Goal: Task Accomplishment & Management: Use online tool/utility

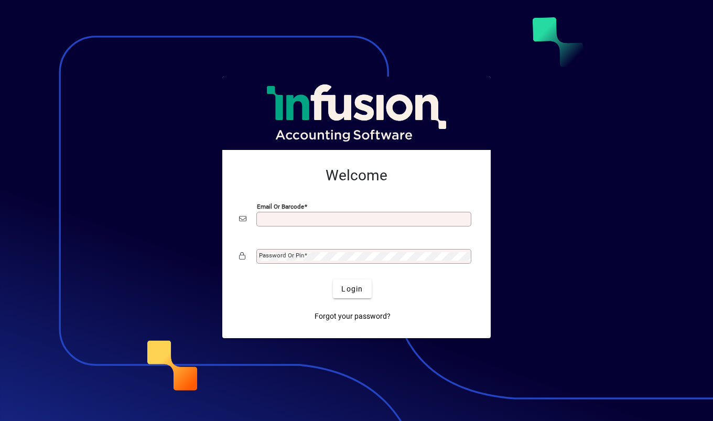
click at [304, 210] on mat-label "Email or Barcode" at bounding box center [280, 206] width 47 height 7
click at [304, 215] on input "Email or Barcode" at bounding box center [365, 219] width 212 height 8
click at [305, 215] on div "Email or Barcode" at bounding box center [364, 219] width 215 height 15
paste input "**********"
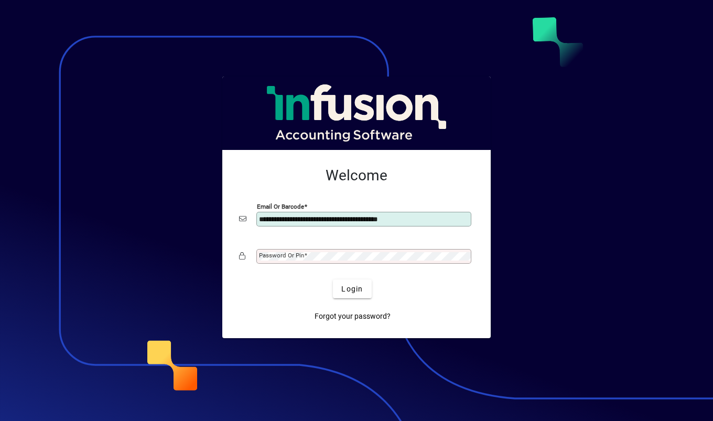
click at [292, 218] on input "**********" at bounding box center [365, 219] width 212 height 8
paste input "text"
type input "**********"
click at [306, 255] on span at bounding box center [305, 255] width 3 height 7
click at [350, 286] on span "Login" at bounding box center [353, 289] width 22 height 11
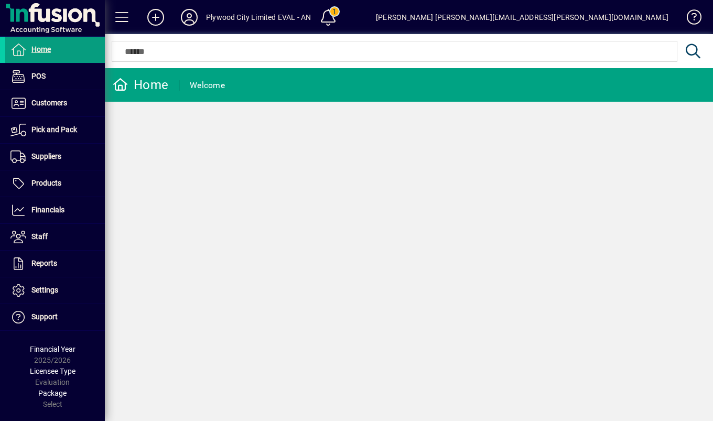
drag, startPoint x: 631, startPoint y: 1, endPoint x: 433, endPoint y: 212, distance: 289.2
click at [433, 212] on div "Home Welcome" at bounding box center [409, 244] width 609 height 353
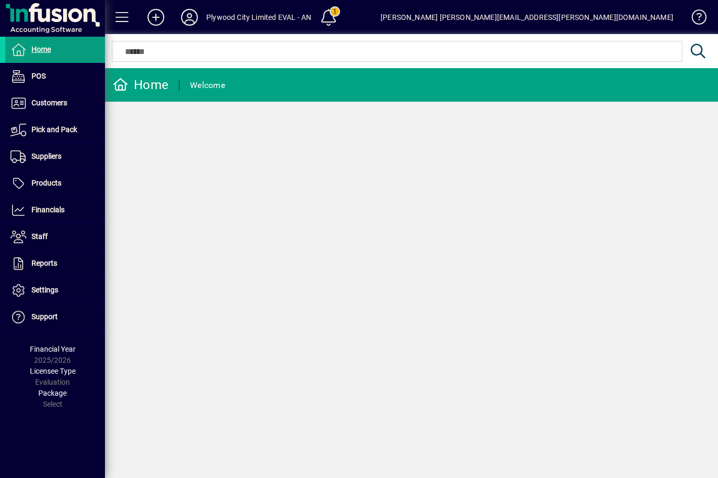
click at [421, 203] on div "Home Welcome" at bounding box center [411, 273] width 613 height 410
click at [307, 214] on div "Home Welcome" at bounding box center [411, 273] width 613 height 410
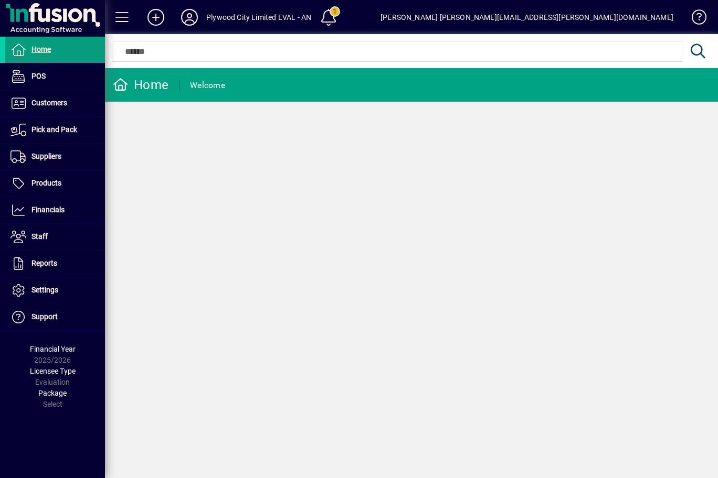
click at [66, 136] on span at bounding box center [55, 130] width 100 height 25
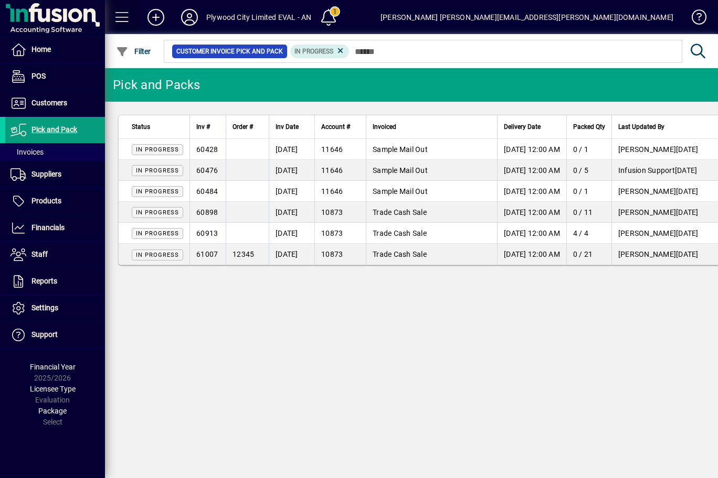
click at [123, 18] on span at bounding box center [122, 17] width 25 height 25
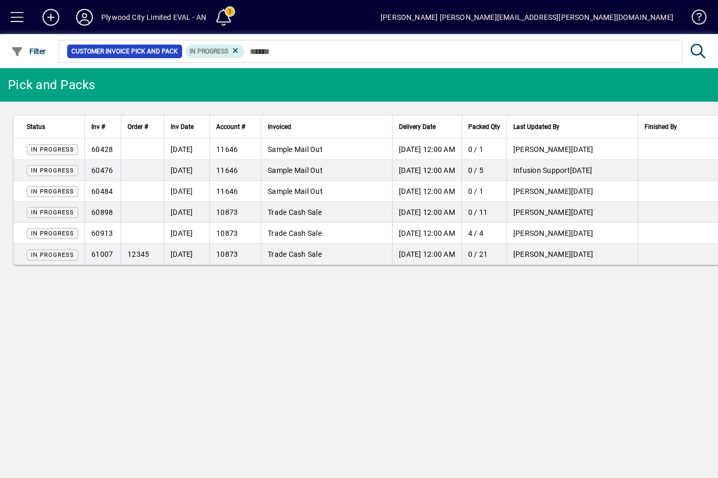
click at [15, 23] on span at bounding box center [17, 17] width 25 height 25
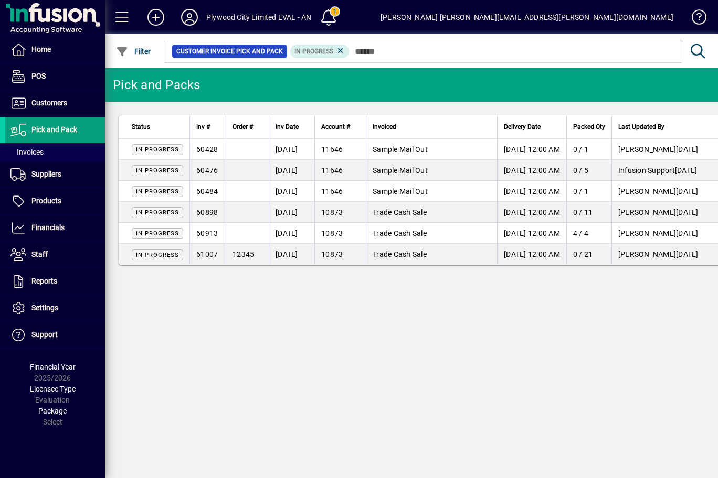
click at [46, 148] on span at bounding box center [55, 152] width 100 height 25
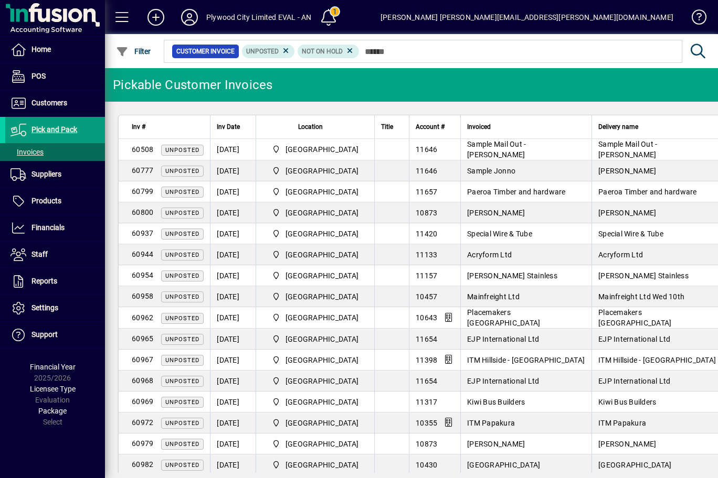
click at [61, 130] on span "Pick and Pack" at bounding box center [54, 129] width 46 height 8
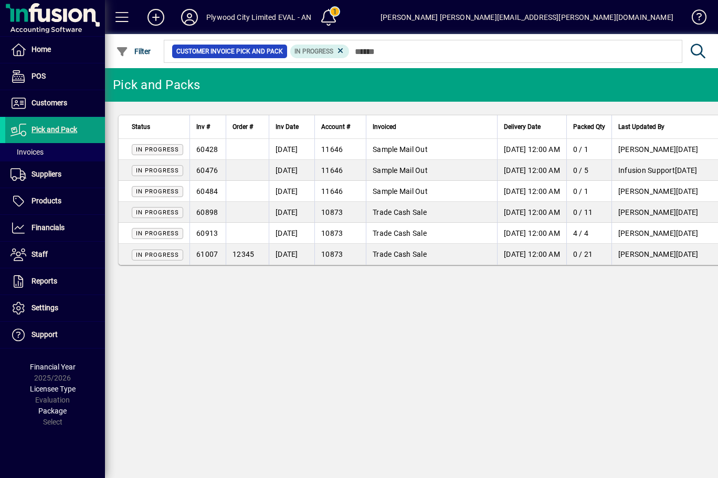
click at [40, 158] on span at bounding box center [55, 152] width 100 height 25
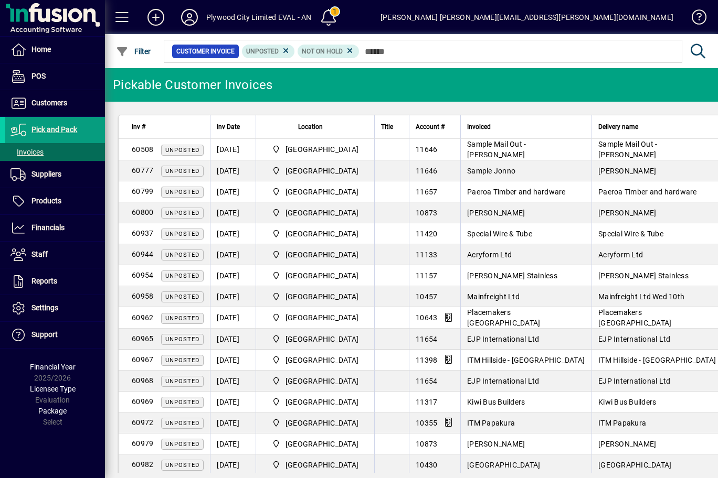
click at [427, 319] on td "10643" at bounding box center [434, 318] width 51 height 22
click at [316, 316] on span "[GEOGRAPHIC_DATA]" at bounding box center [321, 318] width 73 height 10
click at [196, 323] on span "Unposted" at bounding box center [182, 318] width 42 height 11
click at [185, 318] on span "Unposted" at bounding box center [182, 318] width 34 height 7
click at [186, 318] on span "Unposted" at bounding box center [182, 318] width 34 height 7
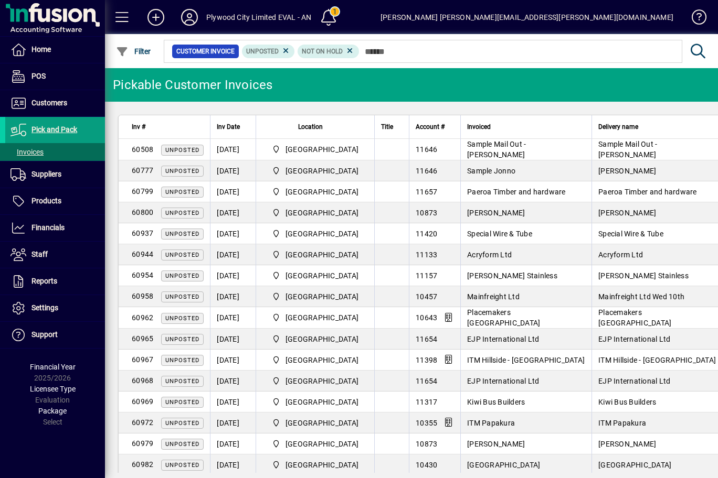
click at [188, 318] on span "Unposted" at bounding box center [182, 318] width 34 height 7
click at [49, 48] on span "Home" at bounding box center [40, 49] width 19 height 8
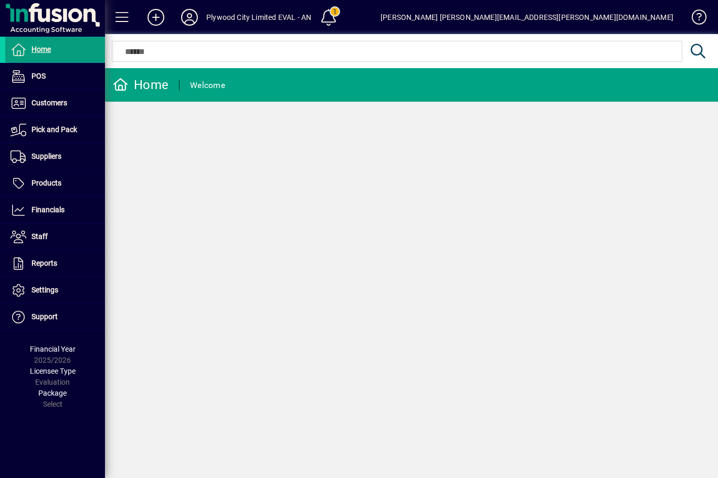
click at [72, 104] on span at bounding box center [55, 103] width 100 height 25
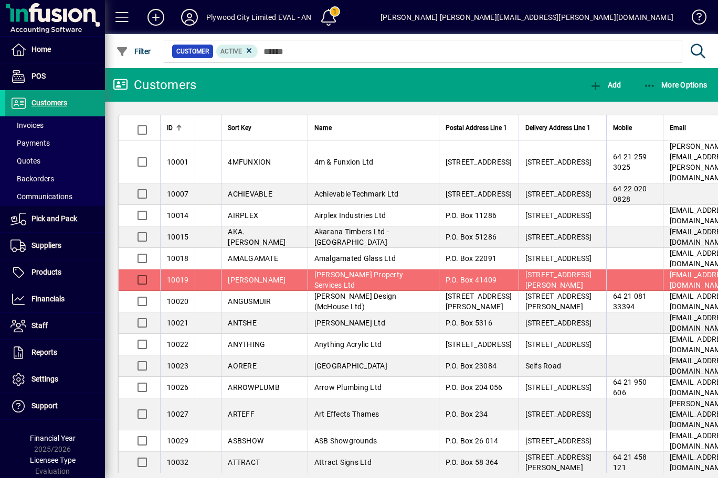
click at [71, 220] on span "Pick and Pack" at bounding box center [54, 219] width 46 height 8
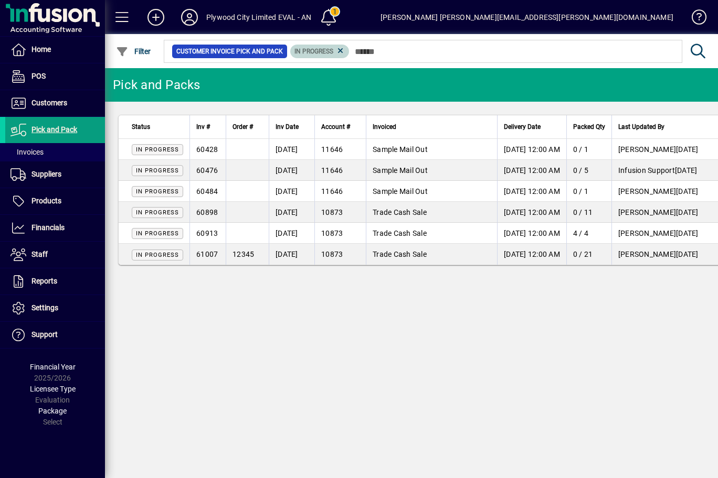
click at [339, 50] on icon at bounding box center [340, 50] width 9 height 9
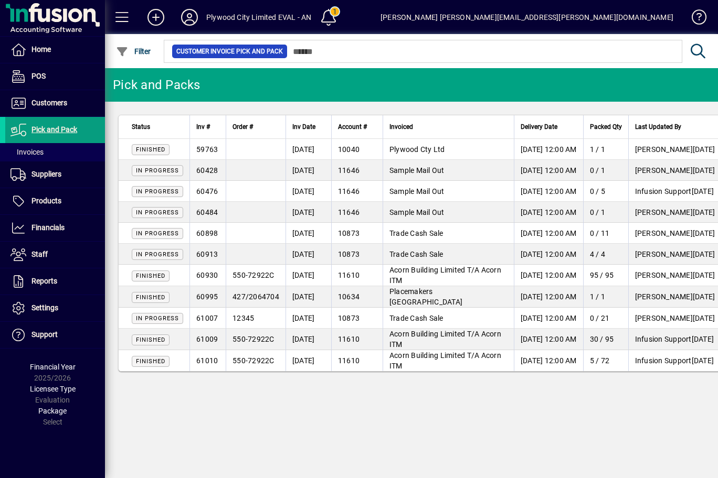
click at [69, 159] on span at bounding box center [55, 152] width 100 height 25
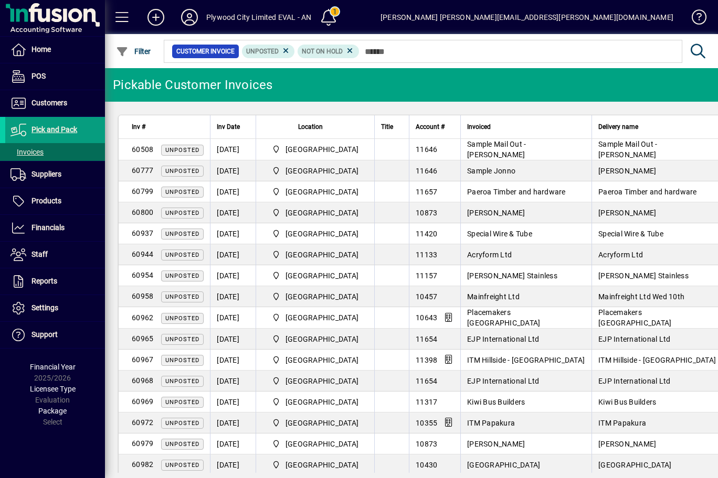
click at [686, 329] on td "EJP International Ltd" at bounding box center [656, 339] width 131 height 21
click at [670, 342] on span "EJP International Ltd" at bounding box center [634, 339] width 72 height 8
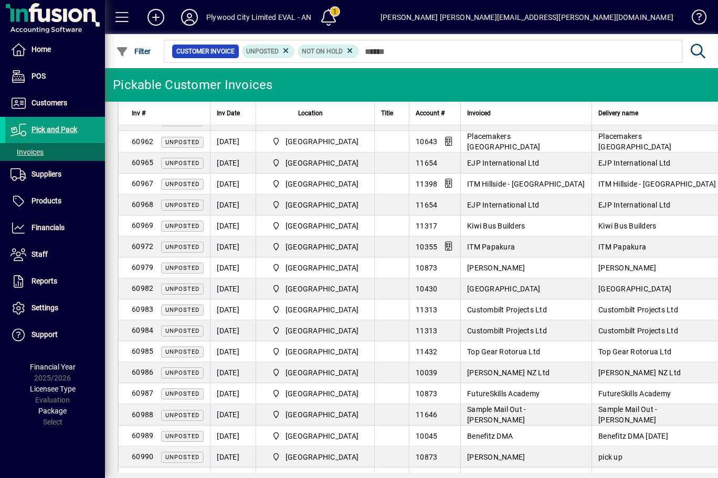
scroll to position [175, 0]
click at [408, 280] on td at bounding box center [391, 290] width 35 height 21
click at [434, 315] on td "11313" at bounding box center [434, 311] width 51 height 21
click at [502, 330] on span "Custombilt Projects Ltd" at bounding box center [507, 332] width 80 height 8
click at [504, 359] on td "Top Gear Rotorua Ltd" at bounding box center [525, 353] width 131 height 21
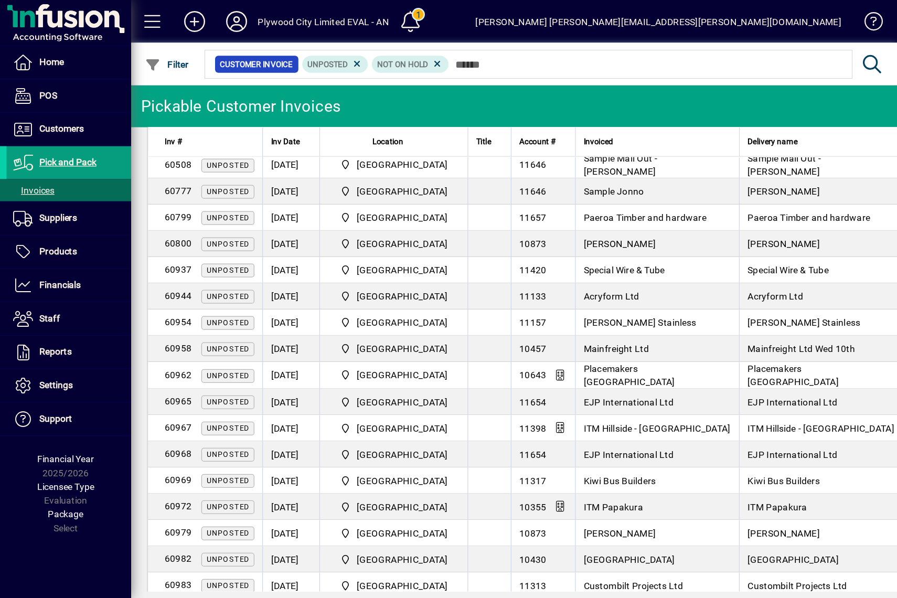
scroll to position [0, 0]
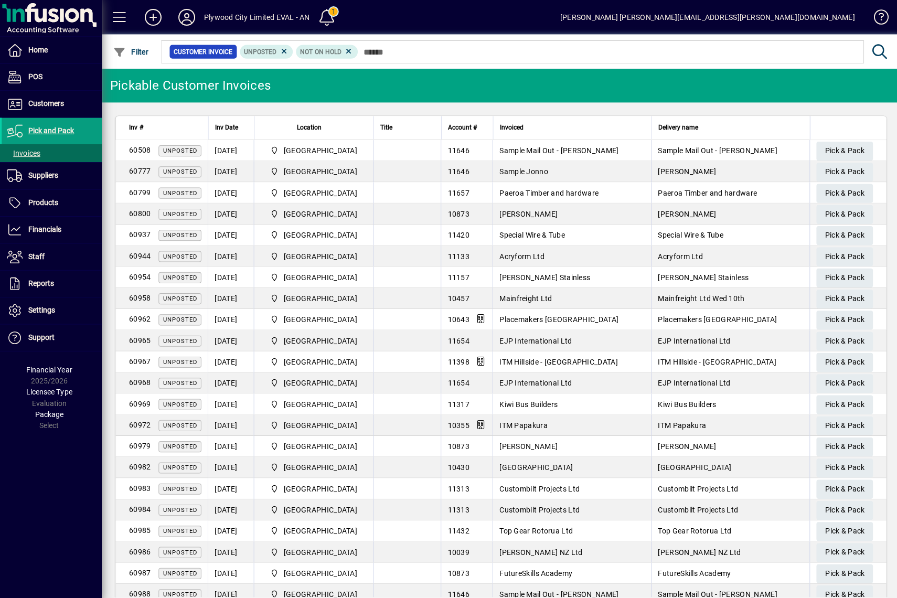
click at [601, 92] on mat-toolbar-row "Pickable Customer Invoices" at bounding box center [501, 85] width 792 height 34
click at [713, 172] on span "Pick & Pack" at bounding box center [842, 170] width 39 height 17
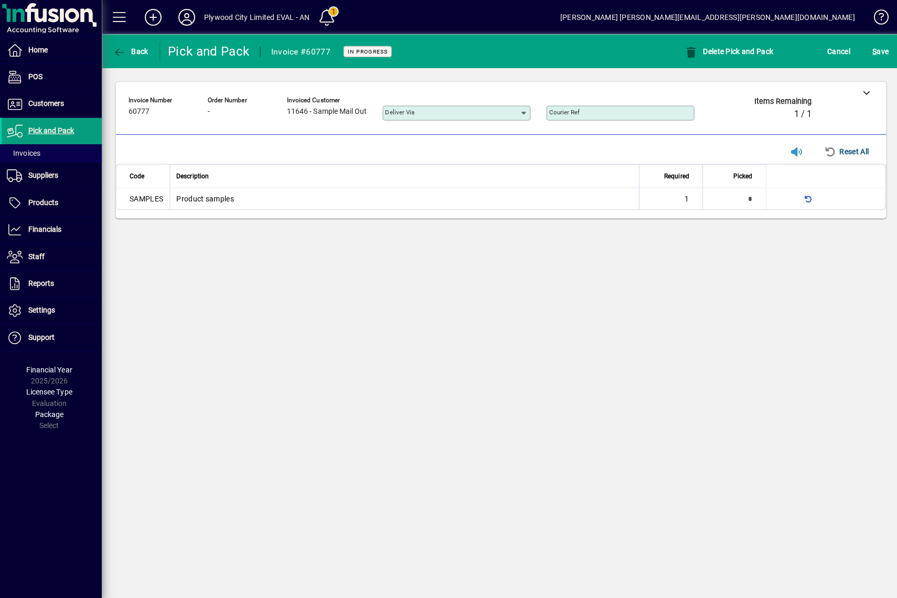
click at [133, 51] on span "Back" at bounding box center [133, 51] width 35 height 8
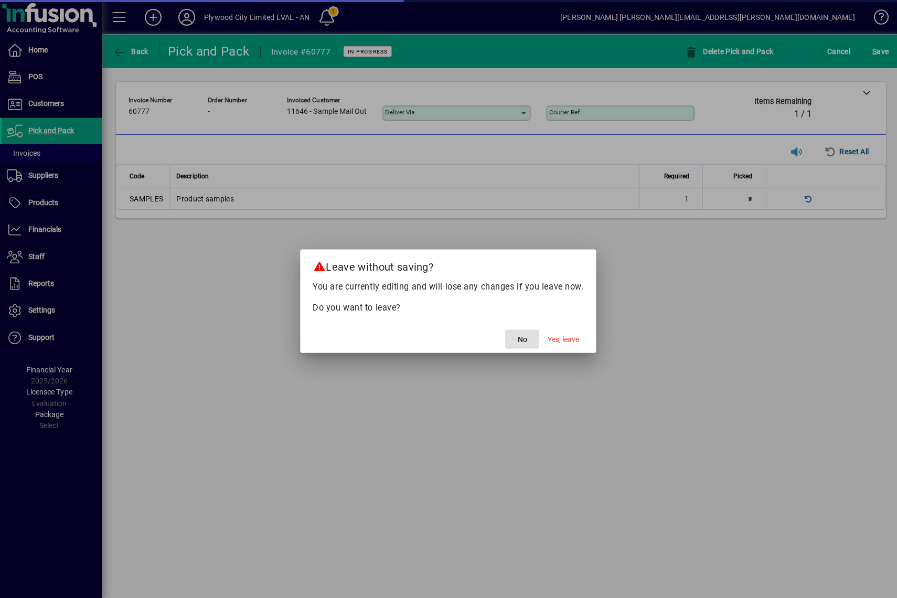
click at [564, 332] on span "Yes, leave" at bounding box center [562, 337] width 31 height 11
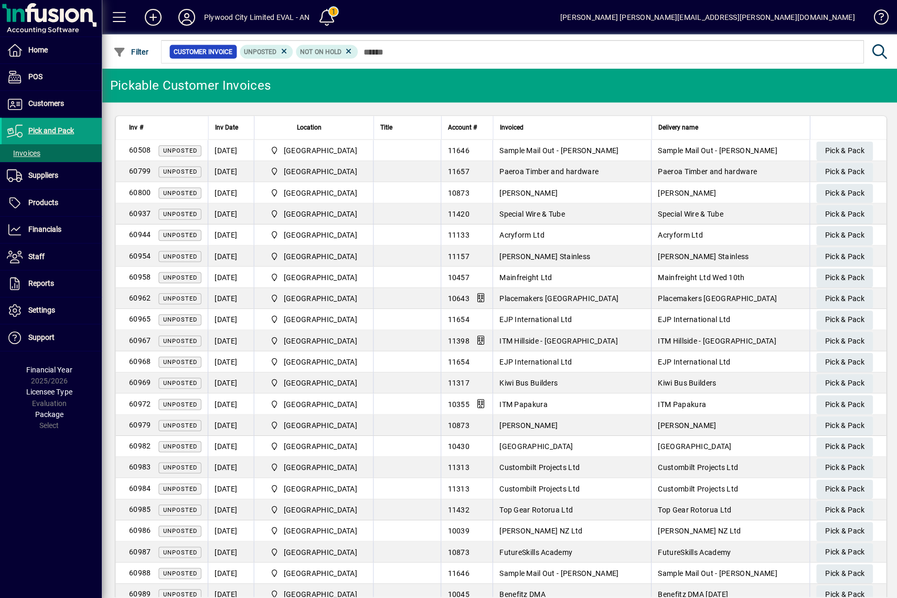
click at [713, 253] on span "Pick & Pack" at bounding box center [842, 254] width 39 height 17
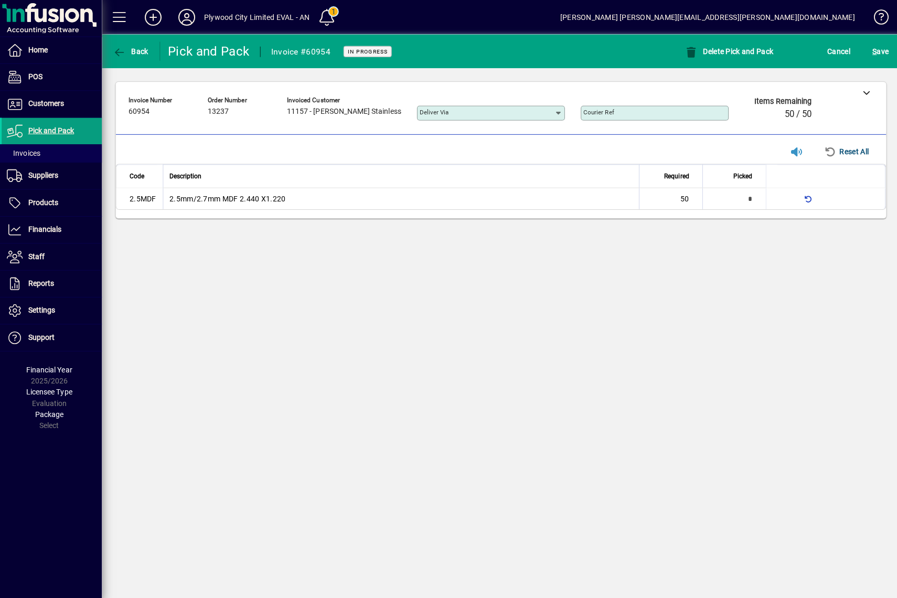
click at [713, 391] on div "**********" at bounding box center [501, 316] width 792 height 564
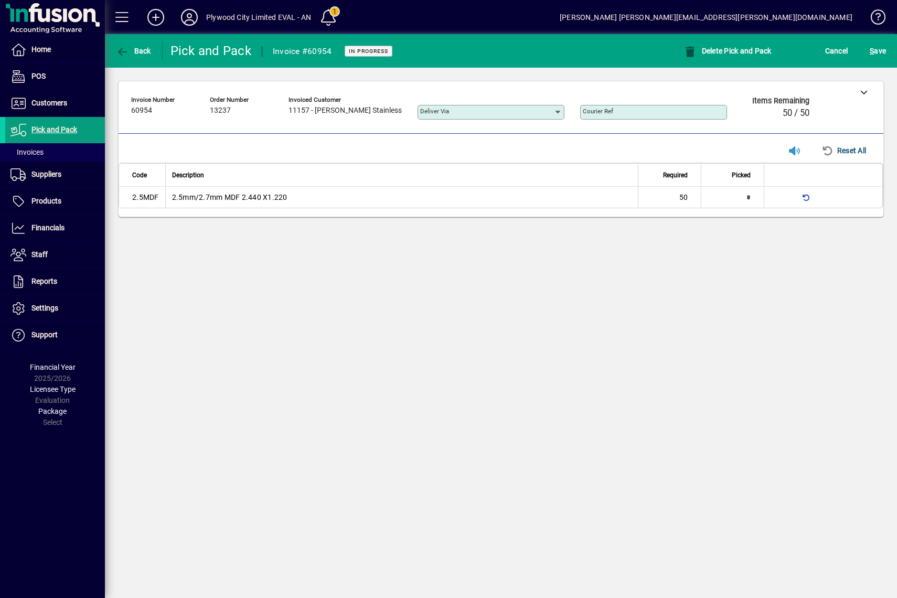
click at [390, 379] on div "**********" at bounding box center [501, 316] width 792 height 564
click at [713, 196] on span "button" at bounding box center [806, 197] width 25 height 25
click at [713, 197] on span "button" at bounding box center [806, 197] width 25 height 25
click at [713, 203] on input "*" at bounding box center [725, 197] width 49 height 21
click at [713, 197] on span "button" at bounding box center [806, 197] width 25 height 25
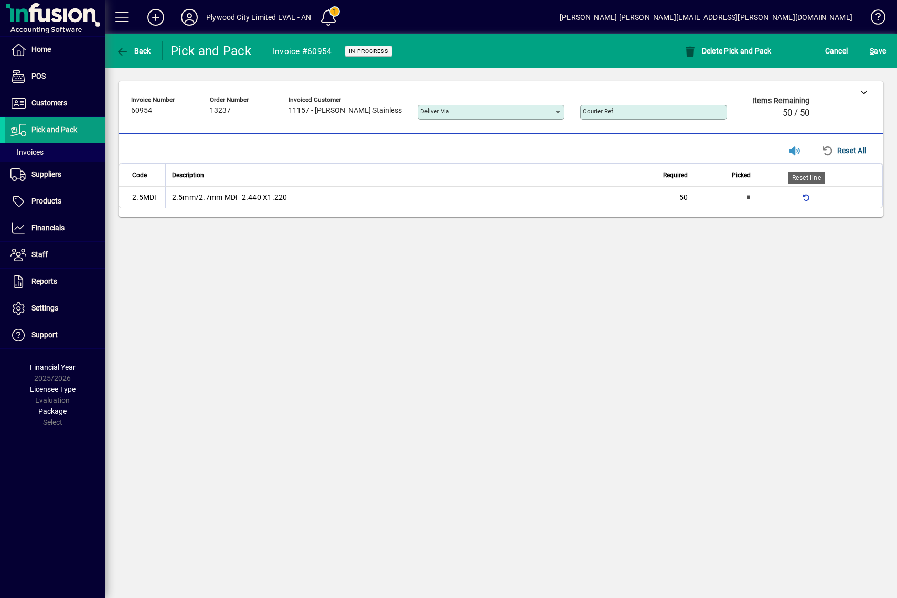
click at [713, 200] on span "button" at bounding box center [806, 197] width 25 height 25
click at [713, 196] on input "*" at bounding box center [725, 197] width 49 height 21
click at [713, 200] on input "*" at bounding box center [726, 197] width 49 height 20
click at [713, 194] on input "*" at bounding box center [726, 197] width 49 height 20
click at [499, 111] on input "Deliver via" at bounding box center [487, 112] width 134 height 8
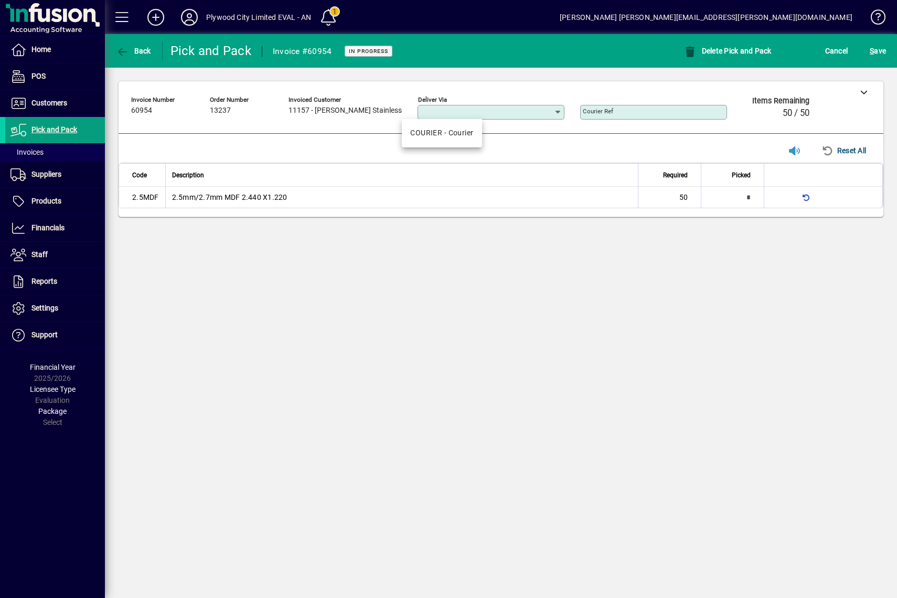
click at [453, 134] on div "COURIER - Courier" at bounding box center [441, 132] width 63 height 11
type input "**********"
click at [672, 114] on input "Courier Ref" at bounding box center [655, 112] width 144 height 8
click at [713, 114] on div "**********" at bounding box center [437, 110] width 612 height 37
click at [713, 198] on input "*" at bounding box center [725, 197] width 49 height 21
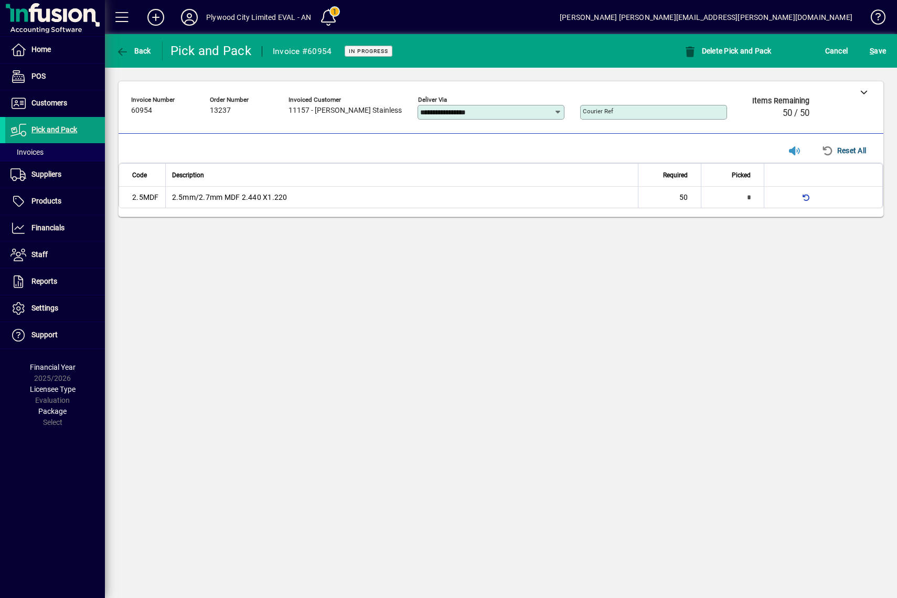
click at [669, 110] on input "Courier Ref" at bounding box center [655, 112] width 144 height 8
click at [713, 198] on input "*" at bounding box center [725, 197] width 49 height 21
click at [642, 115] on input "Courier Ref" at bounding box center [655, 112] width 144 height 8
click at [616, 108] on input "Courier Ref" at bounding box center [655, 112] width 144 height 8
click at [602, 113] on input "Courier Ref" at bounding box center [655, 112] width 144 height 8
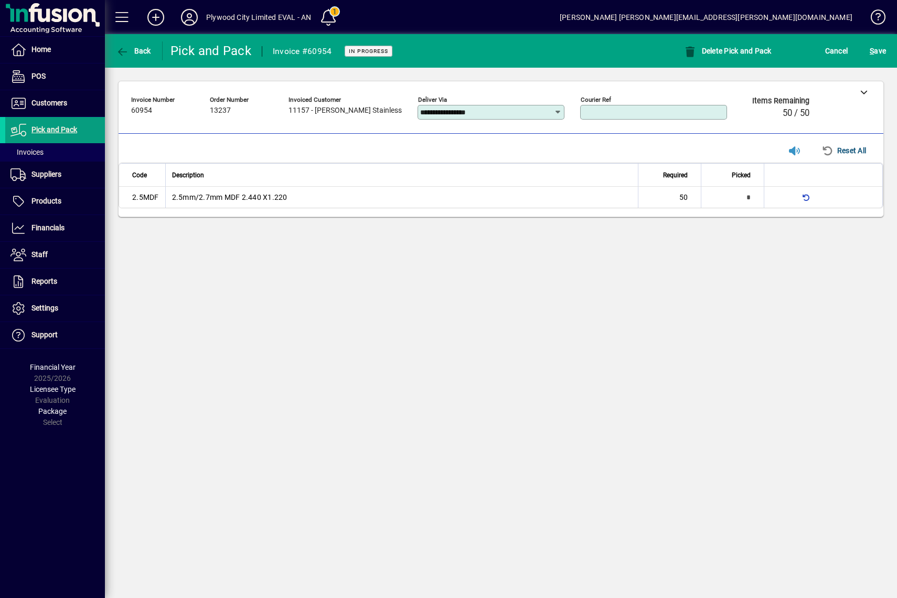
click at [431, 421] on div "**********" at bounding box center [501, 316] width 792 height 564
click at [713, 184] on th at bounding box center [823, 175] width 119 height 24
click at [713, 199] on span "button" at bounding box center [806, 197] width 25 height 25
click at [713, 196] on input "*" at bounding box center [725, 197] width 49 height 21
click at [713, 197] on span "button" at bounding box center [806, 197] width 25 height 25
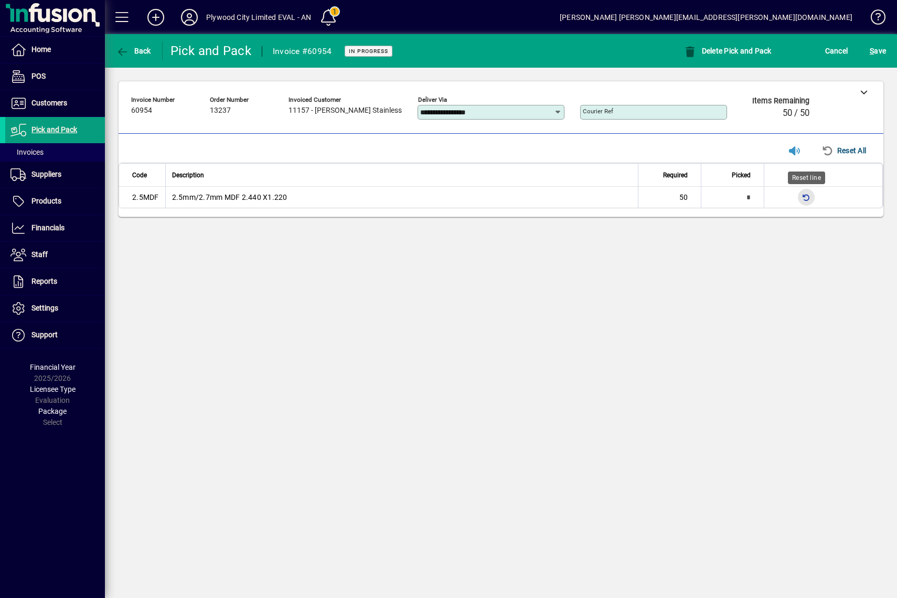
click at [713, 199] on span "button" at bounding box center [806, 197] width 25 height 25
click at [713, 187] on input "*" at bounding box center [725, 197] width 49 height 21
click at [713, 96] on div at bounding box center [863, 91] width 39 height 21
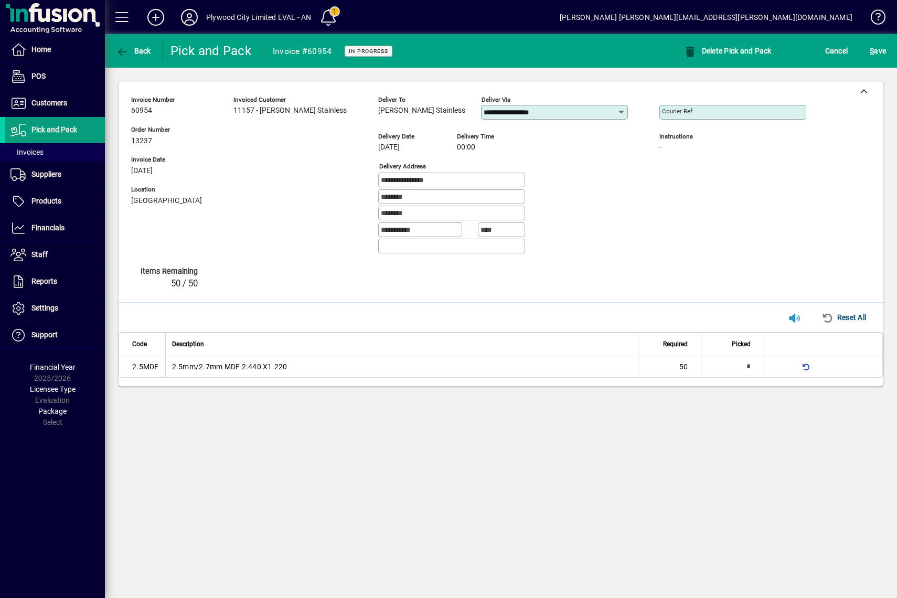
click at [713, 265] on div "**********" at bounding box center [485, 195] width 708 height 206
click at [713, 191] on div "Courier Ref Instructions -" at bounding box center [740, 177] width 163 height 171
click at [713, 254] on div "Courier Ref Instructions -" at bounding box center [740, 177] width 163 height 171
click at [713, 278] on div "**********" at bounding box center [485, 195] width 708 height 206
click at [713, 273] on div "**********" at bounding box center [485, 195] width 708 height 206
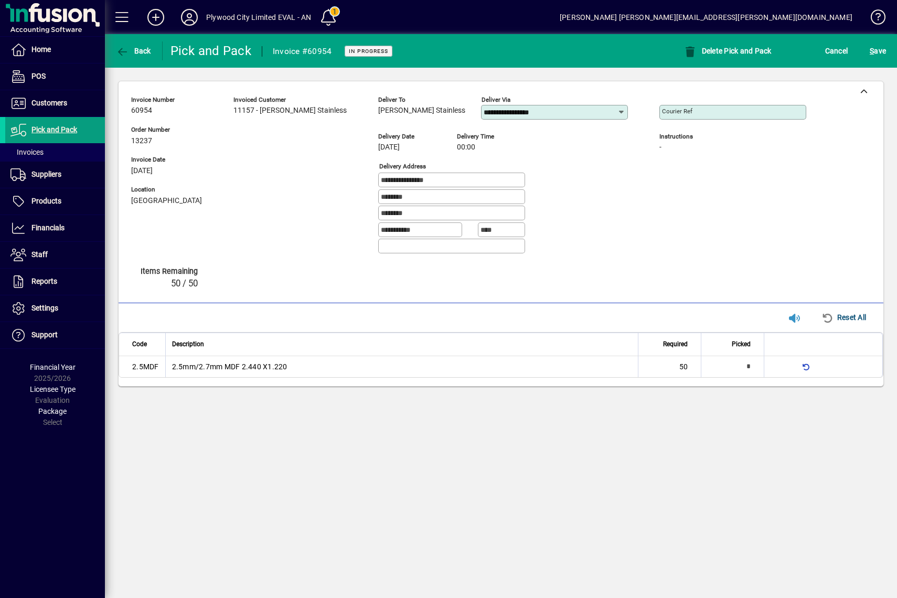
click at [713, 286] on div "**********" at bounding box center [485, 195] width 708 height 206
click at [713, 279] on div "**********" at bounding box center [485, 195] width 708 height 206
click at [713, 269] on div "**********" at bounding box center [485, 195] width 708 height 206
click at [713, 48] on span "Cancel" at bounding box center [836, 50] width 23 height 17
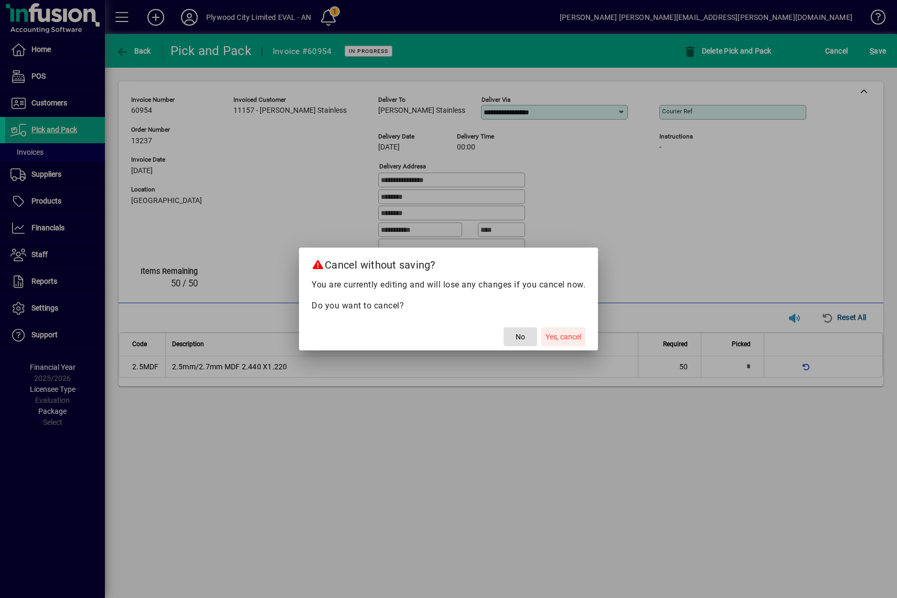
click at [564, 337] on span "Yes, cancel" at bounding box center [564, 337] width 36 height 11
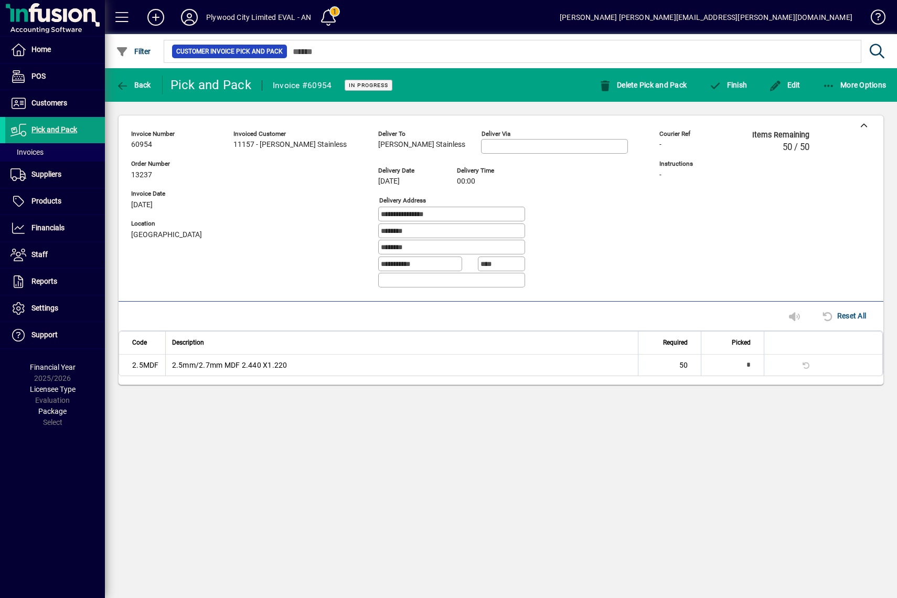
click at [713, 371] on input "*" at bounding box center [725, 365] width 49 height 21
click at [713, 86] on icon "button" at bounding box center [775, 86] width 13 height 10
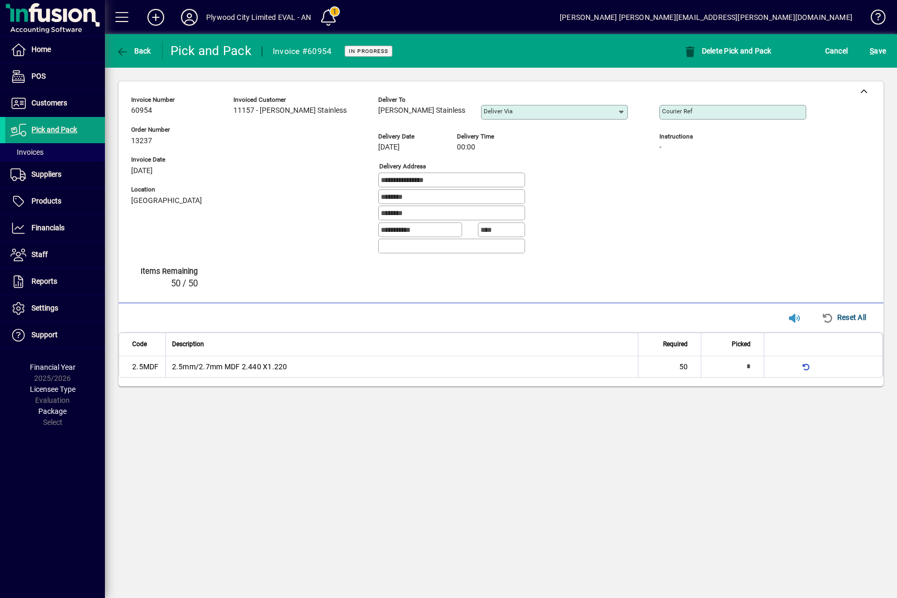
click at [713, 364] on input "*" at bounding box center [725, 366] width 49 height 21
click at [713, 366] on input "*" at bounding box center [726, 367] width 49 height 20
click at [713, 371] on div at bounding box center [779, 366] width 17 height 17
click at [713, 365] on div at bounding box center [779, 366] width 17 height 17
click at [713, 364] on div at bounding box center [779, 366] width 17 height 17
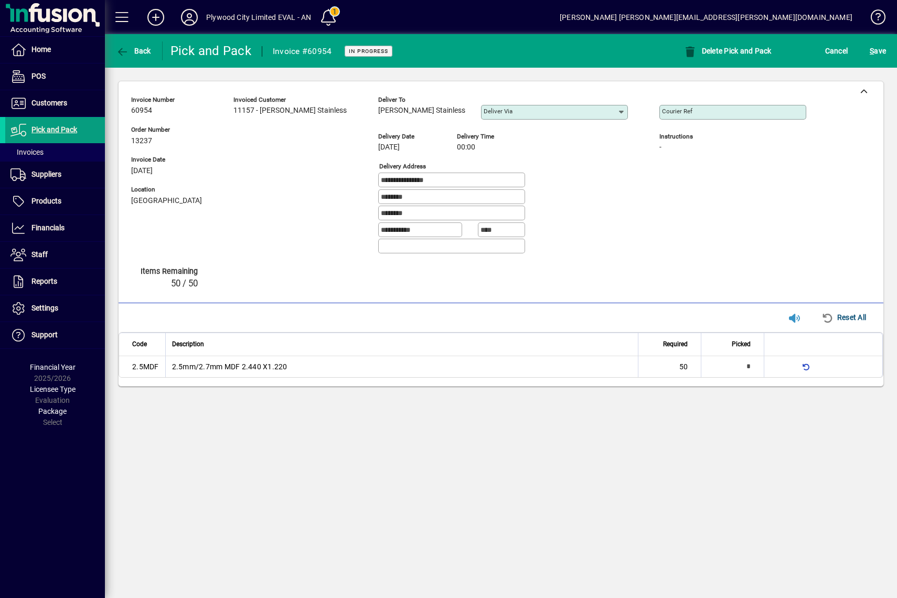
click at [713, 370] on div at bounding box center [779, 366] width 17 height 17
click at [713, 366] on div at bounding box center [779, 366] width 17 height 17
click at [713, 366] on span "button" at bounding box center [806, 366] width 25 height 25
click at [713, 421] on div "**********" at bounding box center [501, 316] width 792 height 564
click at [713, 363] on input "*" at bounding box center [725, 366] width 49 height 21
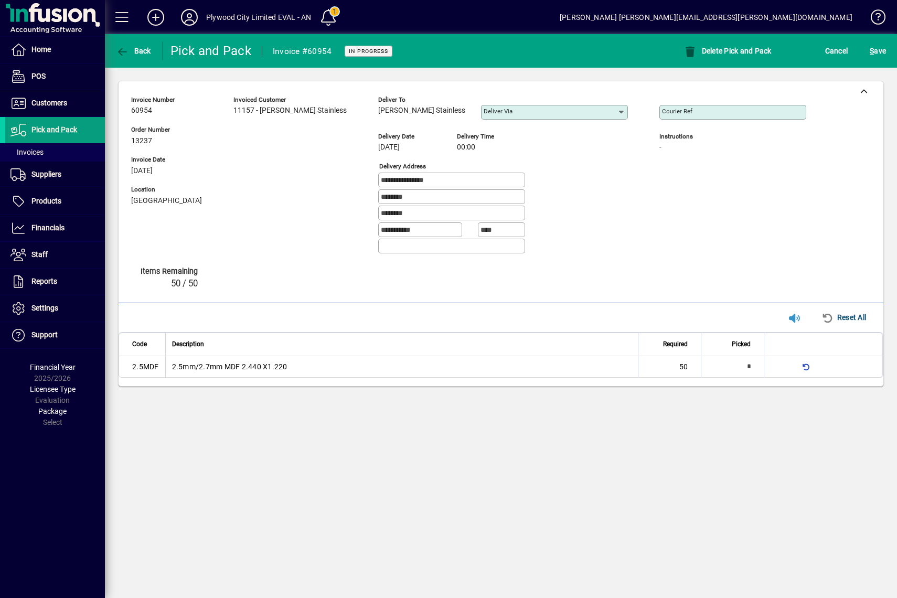
drag, startPoint x: 733, startPoint y: 367, endPoint x: 769, endPoint y: 368, distance: 35.7
click at [713, 368] on tr "2.5MDF 2.5mm/2.7mm MDF 2.440 X1.220 50 *" at bounding box center [501, 366] width 764 height 21
click at [713, 365] on div "*" at bounding box center [732, 367] width 62 height 20
click at [713, 310] on span "Reset All" at bounding box center [844, 317] width 45 height 17
click at [713, 358] on div at bounding box center [779, 366] width 17 height 17
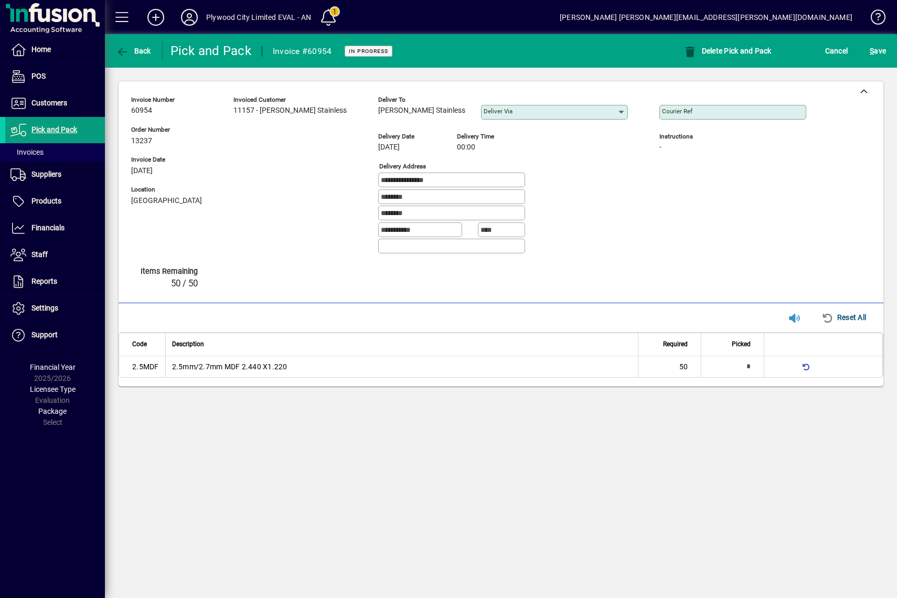
click at [360, 43] on app-status-label "In Progress" at bounding box center [365, 50] width 56 height 17
click at [364, 48] on span "In Progress" at bounding box center [368, 51] width 39 height 7
click at [713, 49] on span "Delete Pick and Pack" at bounding box center [728, 51] width 88 height 8
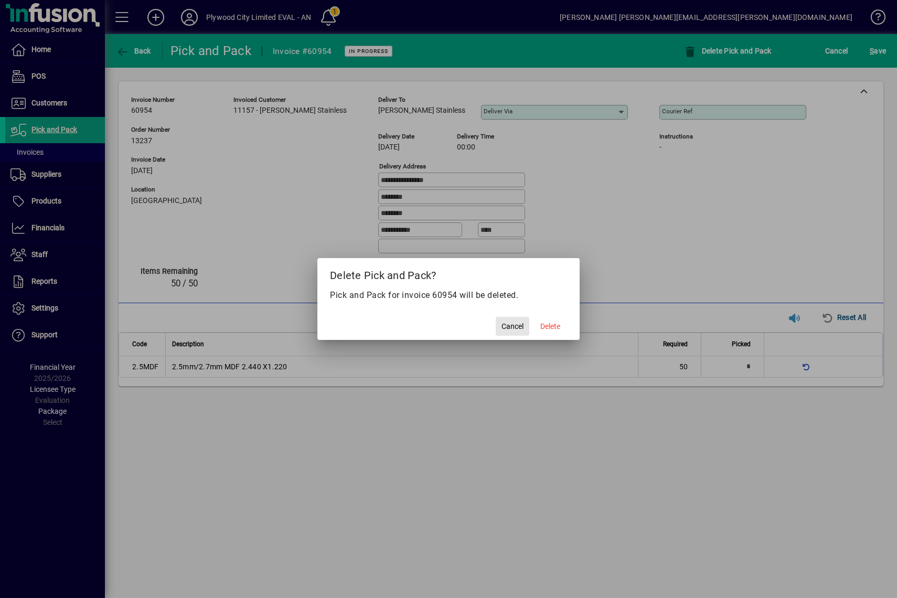
click at [518, 327] on span "Cancel" at bounding box center [513, 326] width 22 height 11
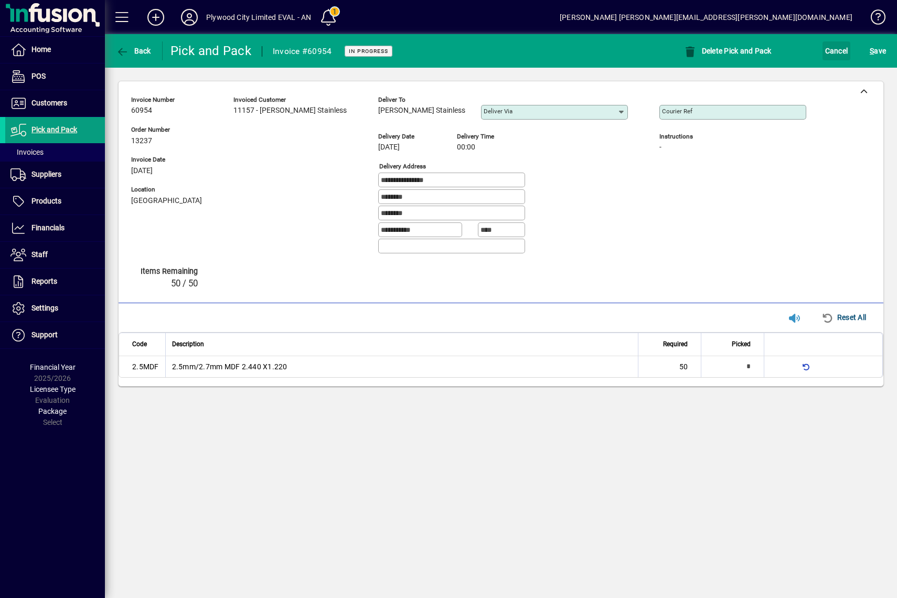
click at [713, 40] on span "button" at bounding box center [837, 50] width 28 height 25
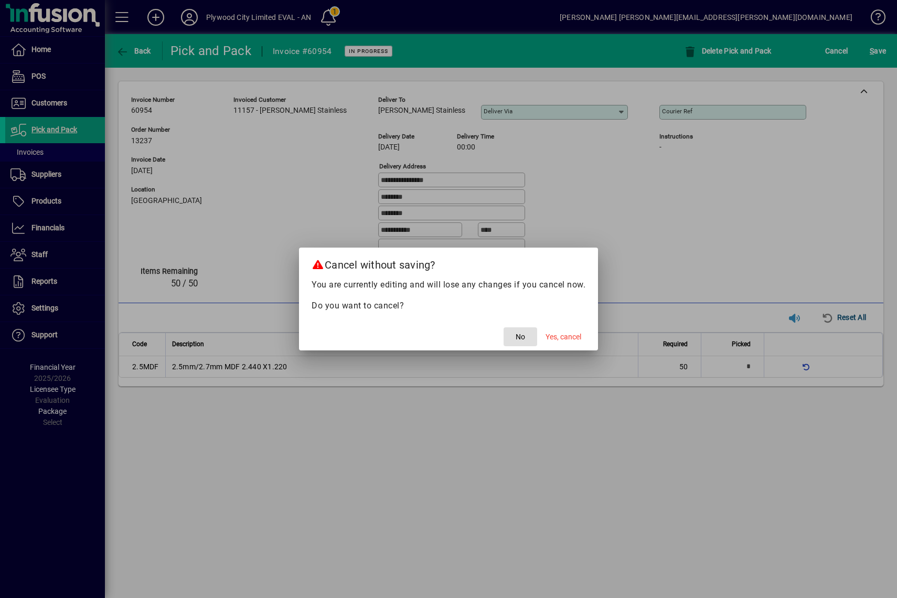
click at [562, 339] on span "Yes, cancel" at bounding box center [564, 337] width 36 height 11
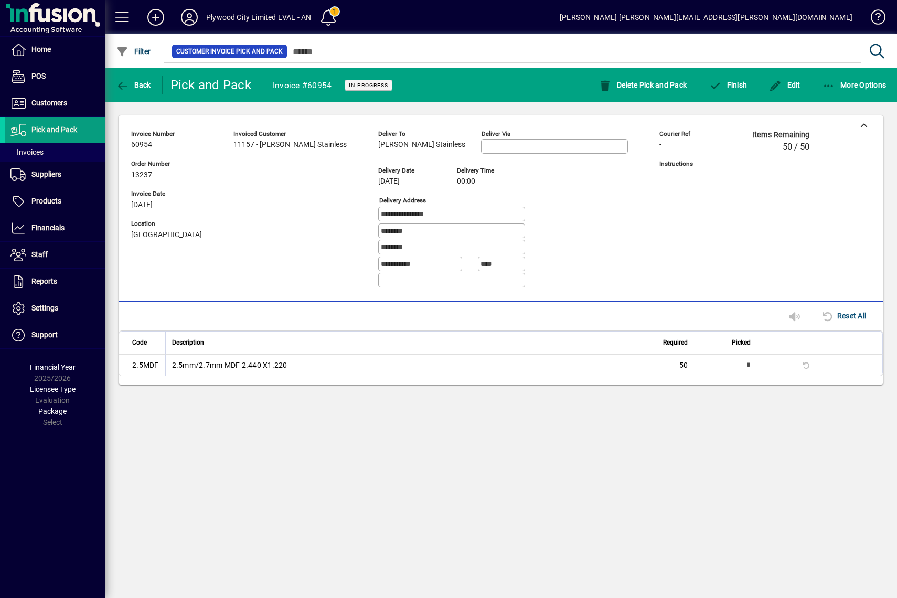
click at [123, 87] on icon "button" at bounding box center [122, 86] width 13 height 10
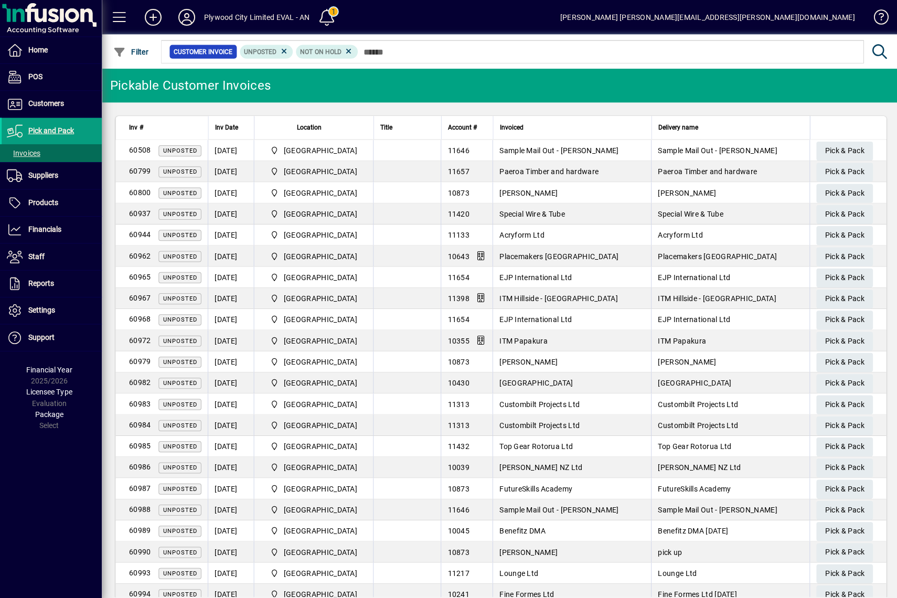
click at [45, 131] on span "Pick and Pack" at bounding box center [54, 129] width 46 height 8
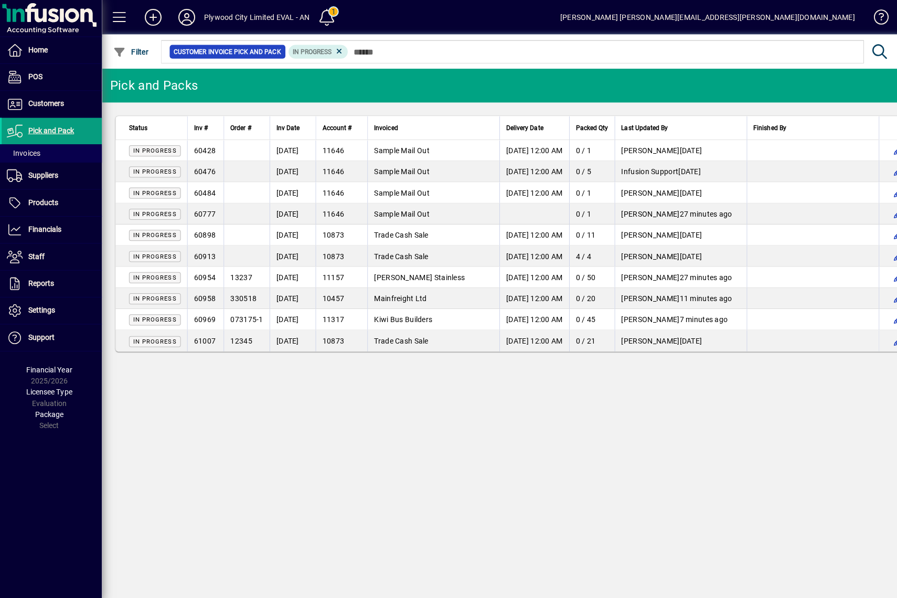
click at [295, 338] on td "[DATE]" at bounding box center [294, 338] width 46 height 21
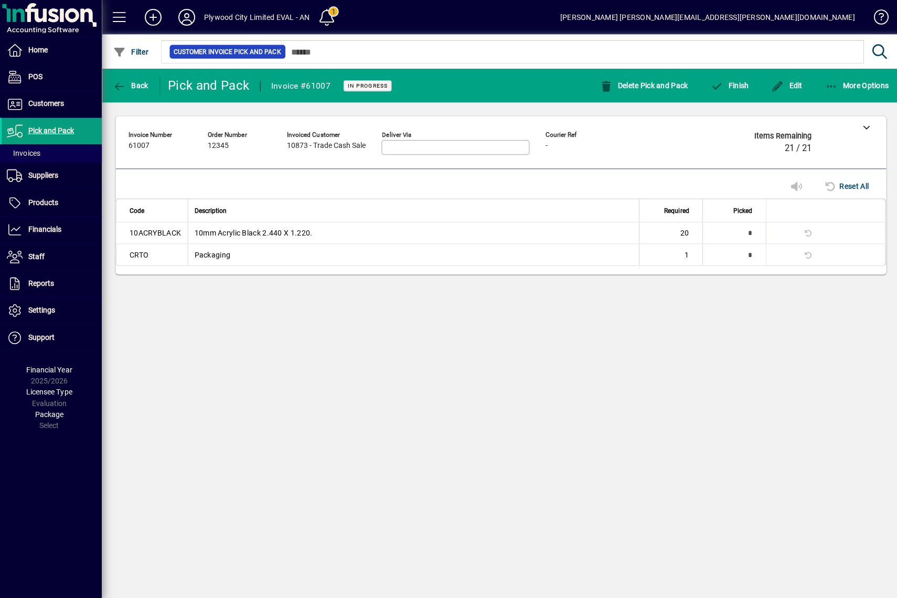
drag, startPoint x: 647, startPoint y: 89, endPoint x: 633, endPoint y: 138, distance: 50.8
click at [633, 138] on app-page-header "Back Pick and Pack Invoice #61007 In Progress Delete Pick and Pack Finish Edit …" at bounding box center [501, 177] width 792 height 218
click at [633, 138] on div "Invoice number 61007 Order number 12345 Invoiced customer 10873 - Trade Cash Sa…" at bounding box center [493, 144] width 724 height 37
click at [347, 376] on div "Back Pick and Pack Invoice #61007 In Progress Delete Pick and Pack Finish Edit …" at bounding box center [501, 333] width 792 height 530
click at [668, 233] on td "20" at bounding box center [669, 232] width 63 height 22
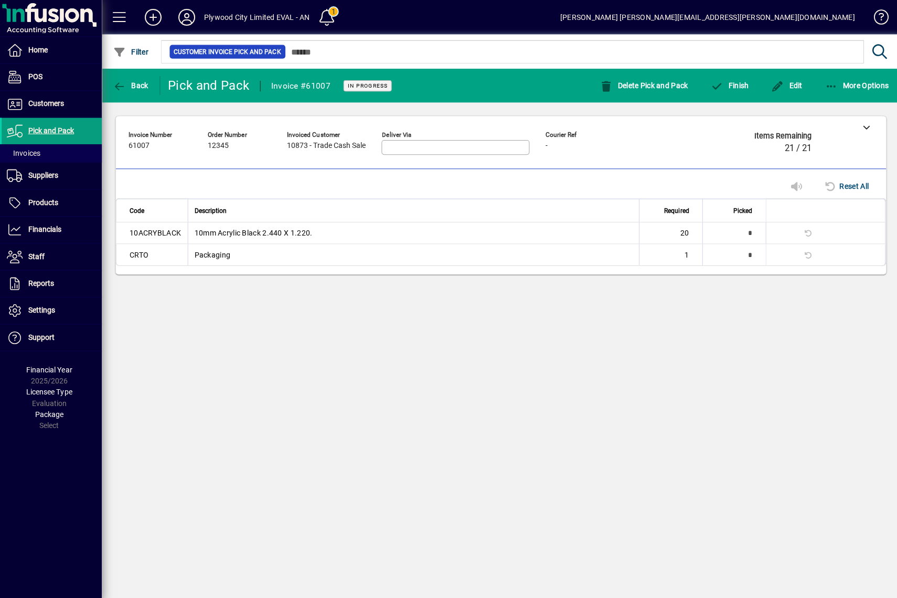
click at [713, 236] on input "*" at bounding box center [725, 231] width 49 height 21
drag, startPoint x: 724, startPoint y: 232, endPoint x: 742, endPoint y: 231, distance: 18.4
click at [713, 231] on input "*" at bounding box center [726, 231] width 49 height 20
drag, startPoint x: 740, startPoint y: 229, endPoint x: 755, endPoint y: 230, distance: 15.8
click at [713, 230] on div "*" at bounding box center [732, 231] width 62 height 20
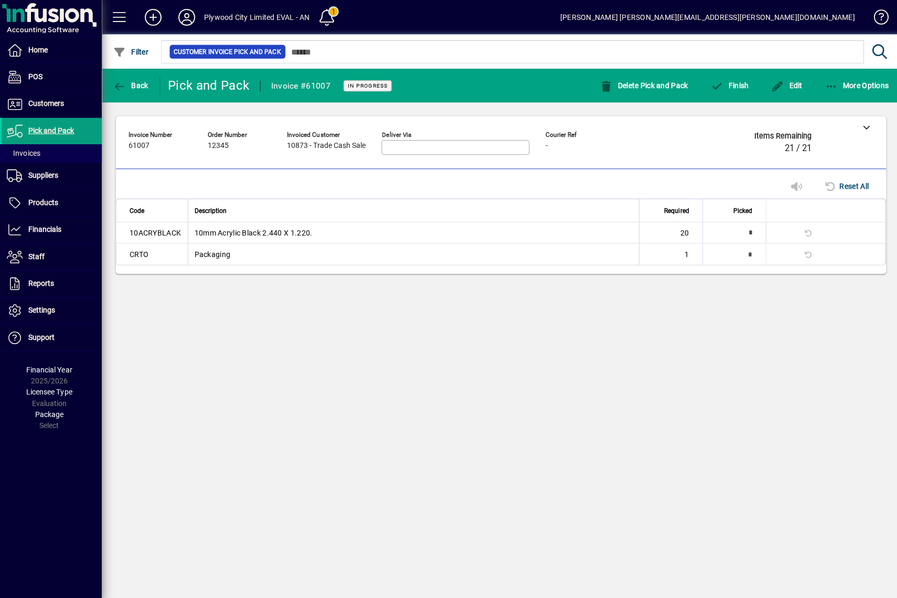
click at [713, 249] on input "*" at bounding box center [725, 252] width 49 height 21
